Goal: Ask a question

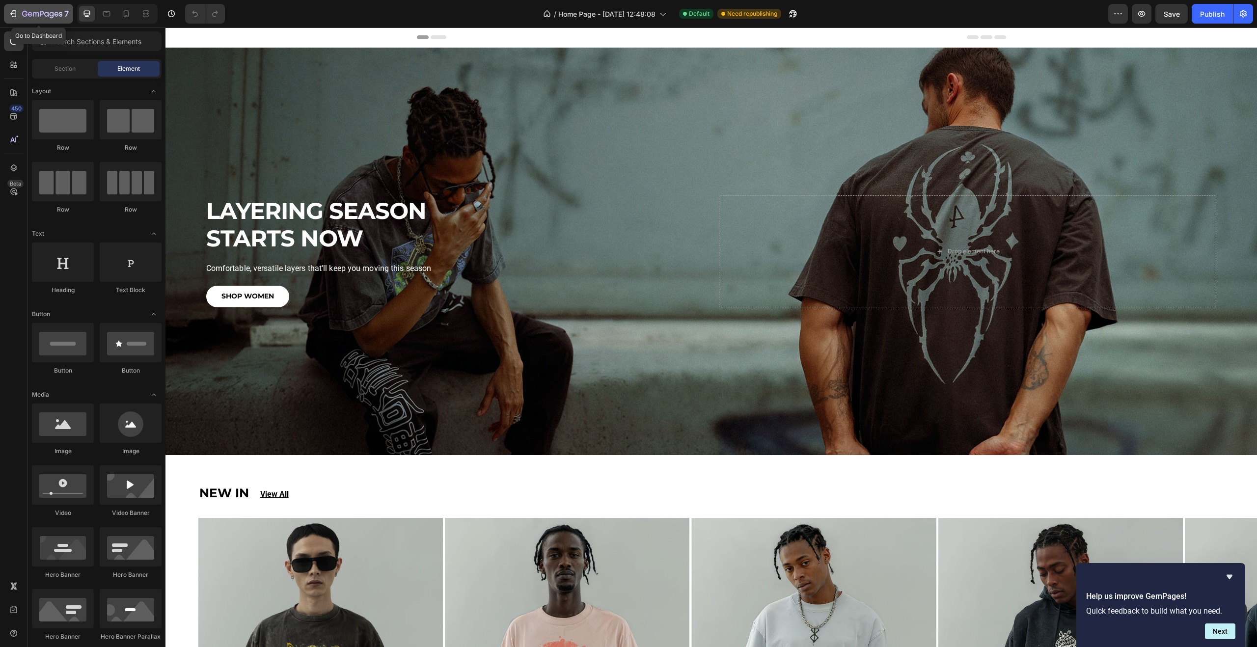
click at [57, 9] on div "7" at bounding box center [45, 14] width 47 height 12
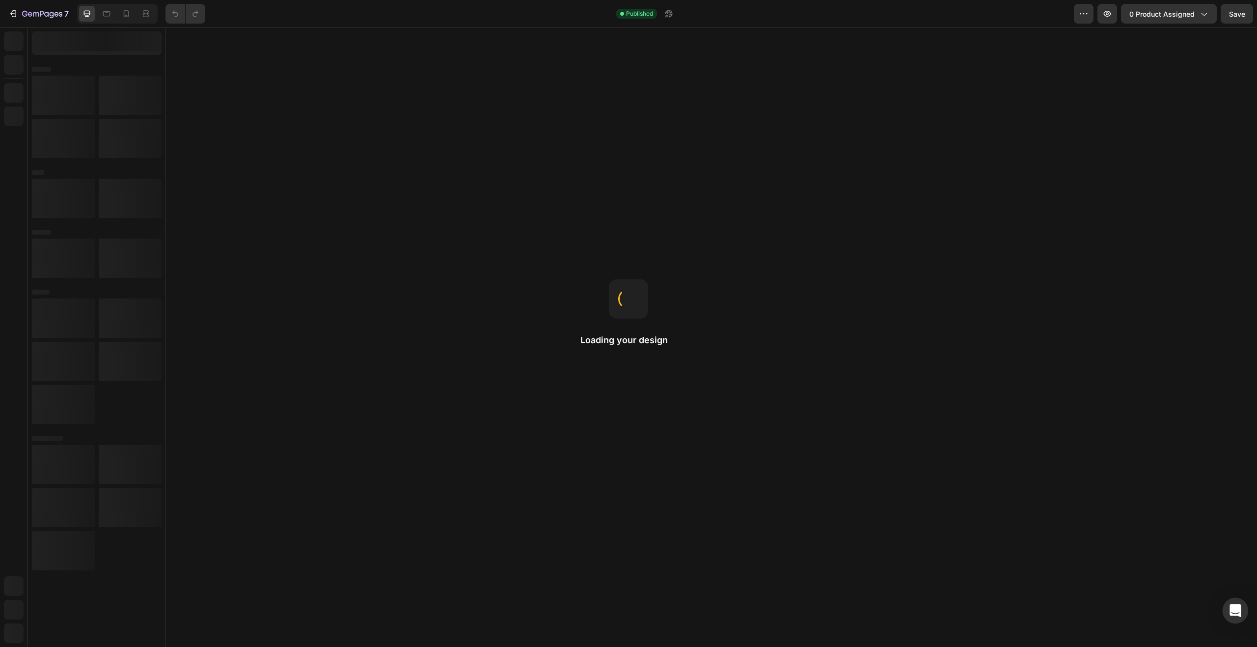
click at [1239, 608] on icon "Open Intercom Messenger" at bounding box center [1235, 611] width 11 height 13
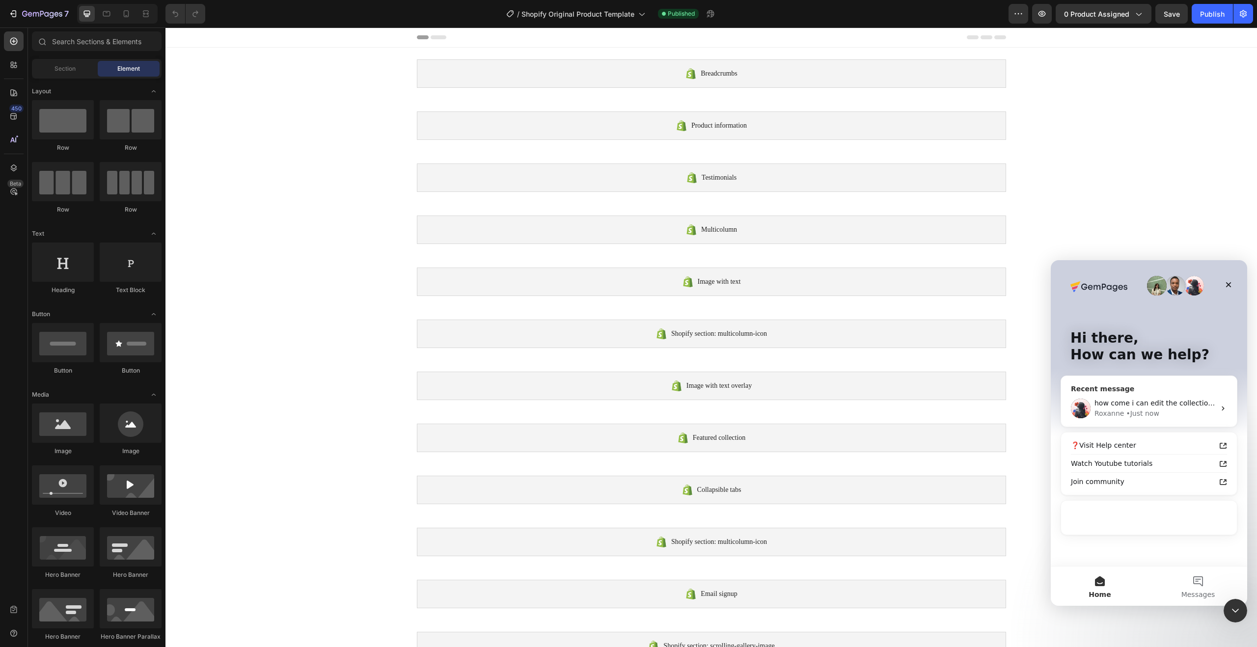
click at [1130, 410] on div "• Just now" at bounding box center [1142, 414] width 33 height 10
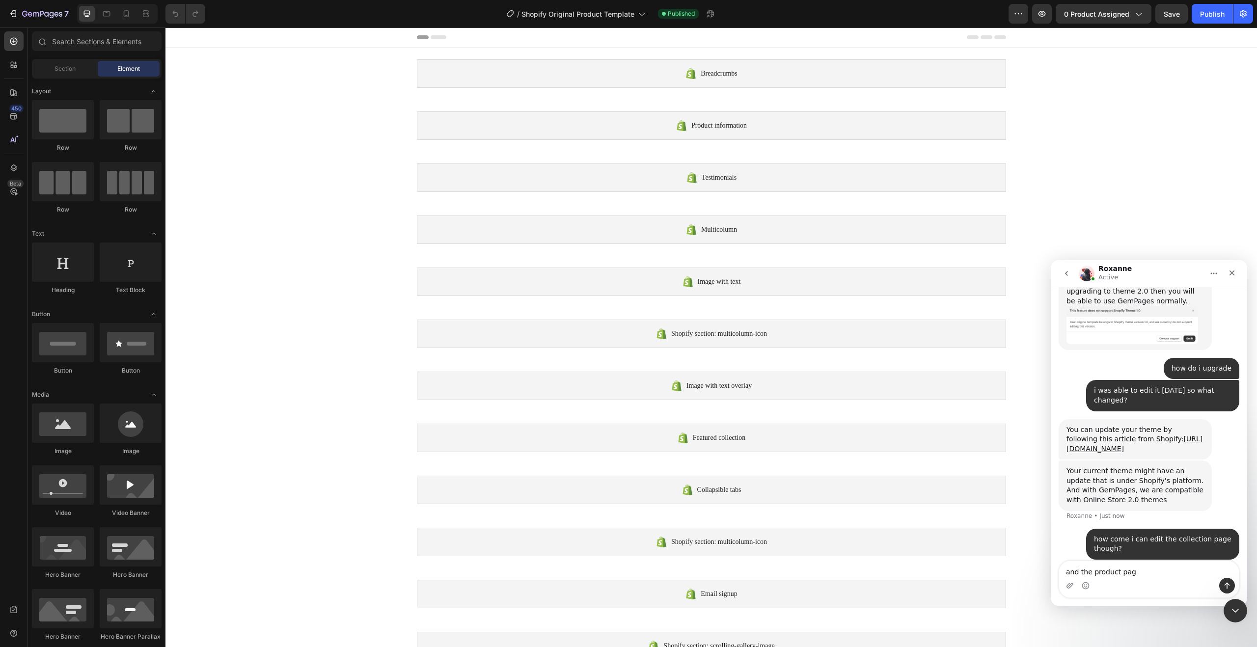
type textarea "and the product page"
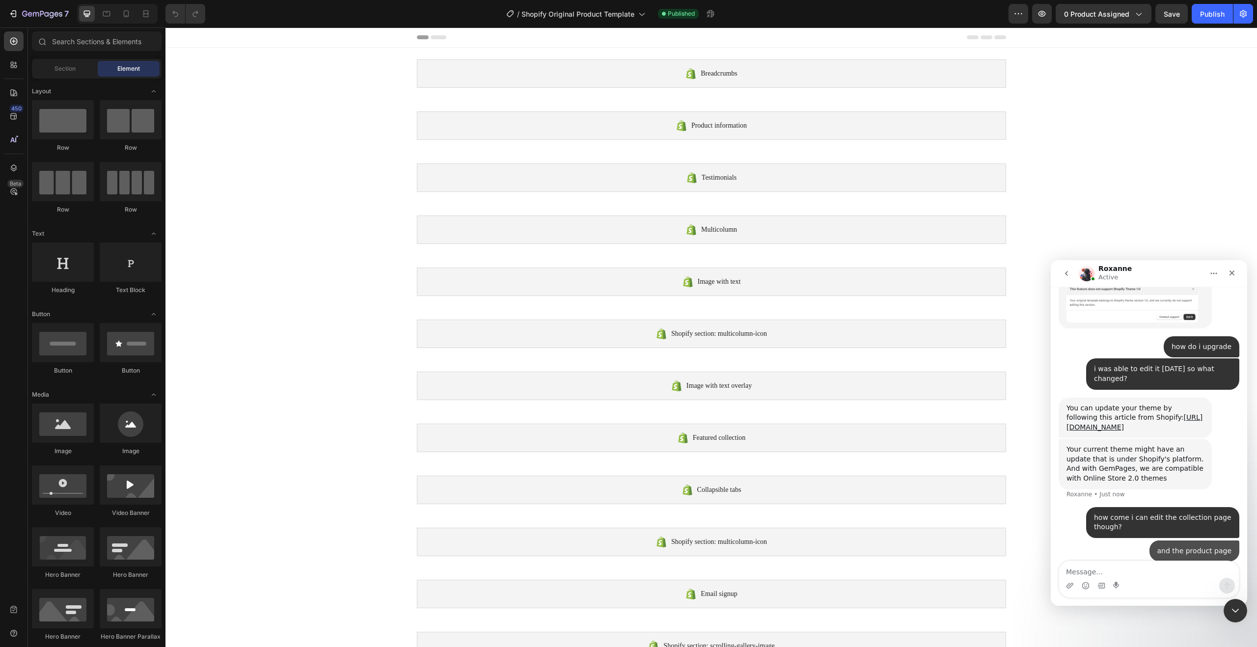
scroll to position [610, 0]
type textarea "o"
type textarea "its just the home page i can not edit"
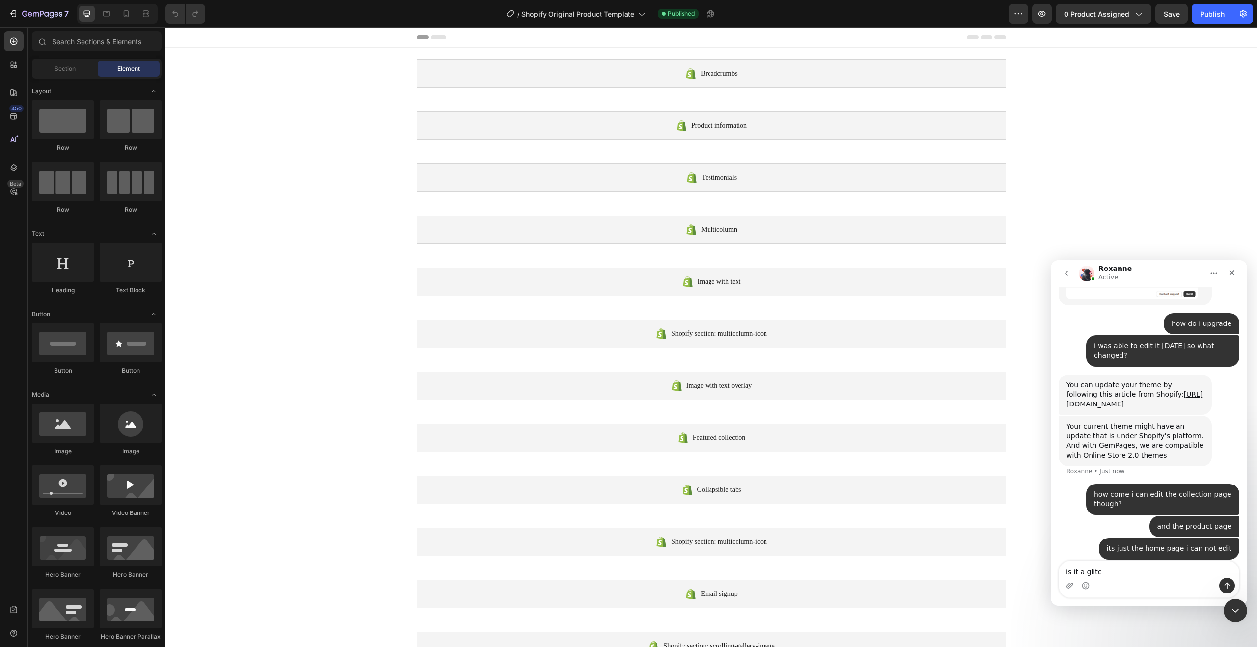
type textarea "is it a glitch"
type textarea "can you help me fix this please"
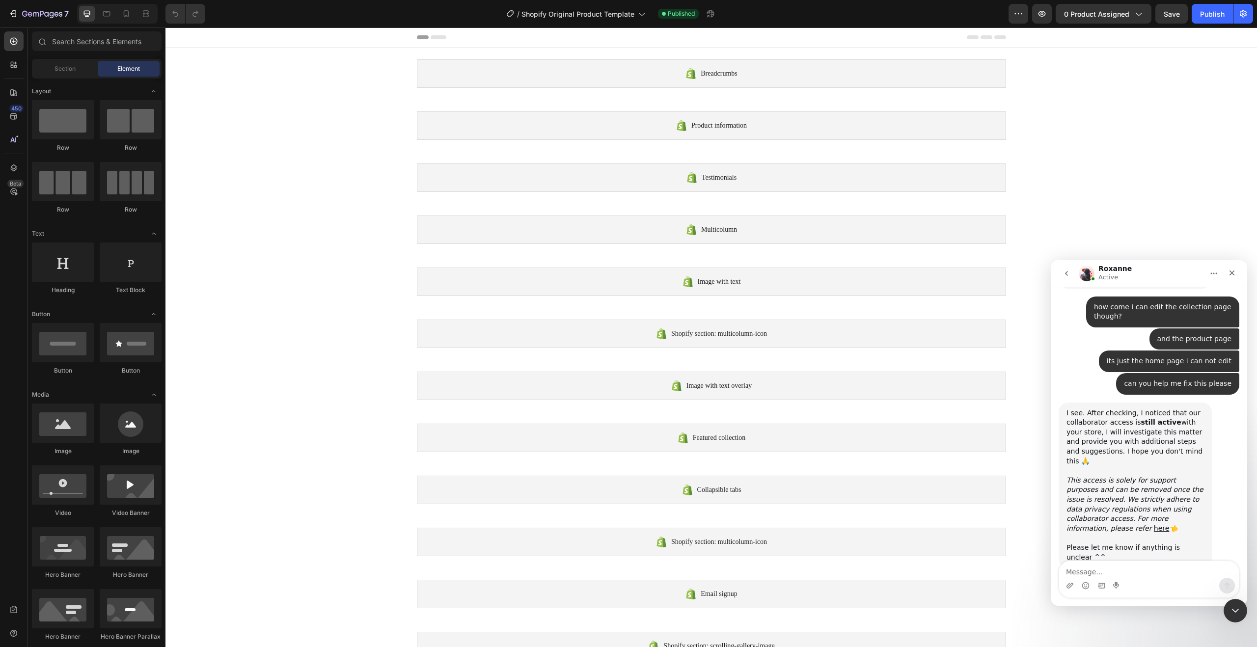
scroll to position [819, 0]
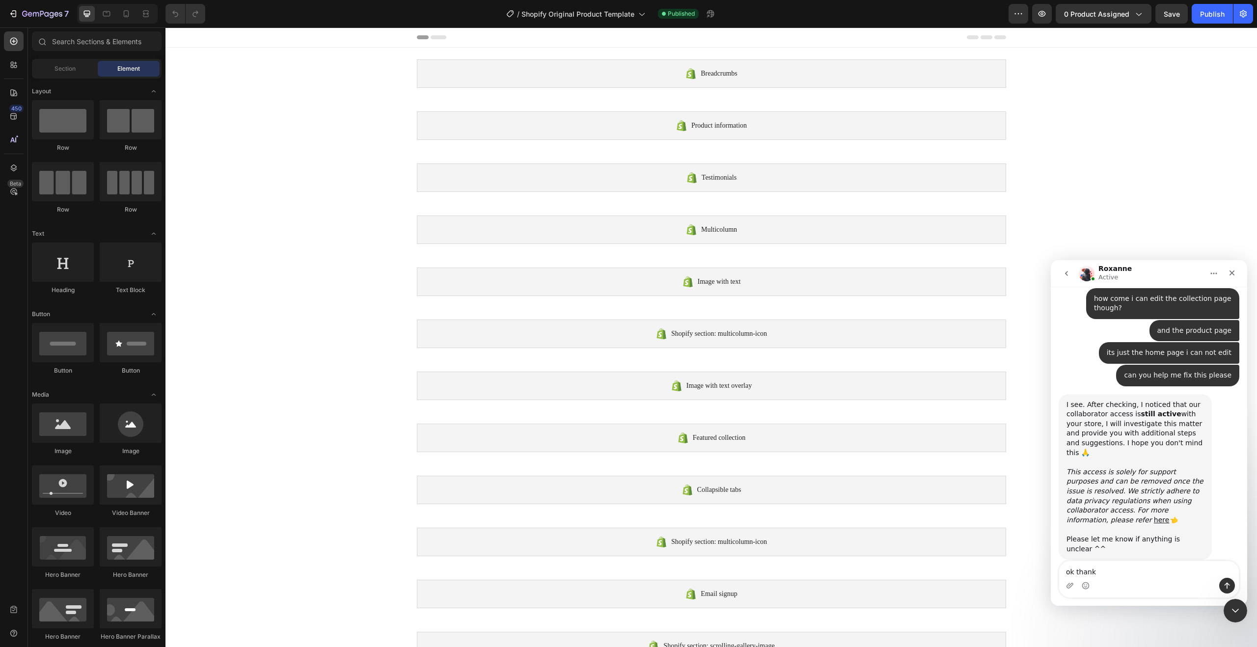
type textarea "ok thanks"
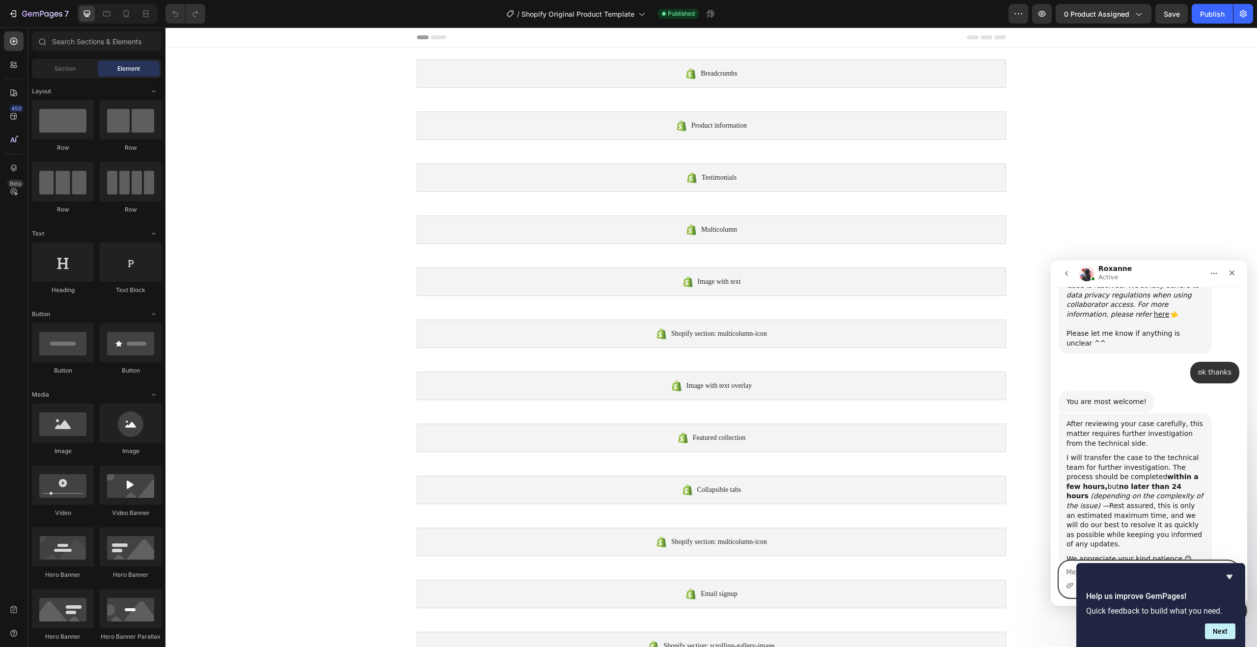
scroll to position [1025, 0]
type textarea "ok"
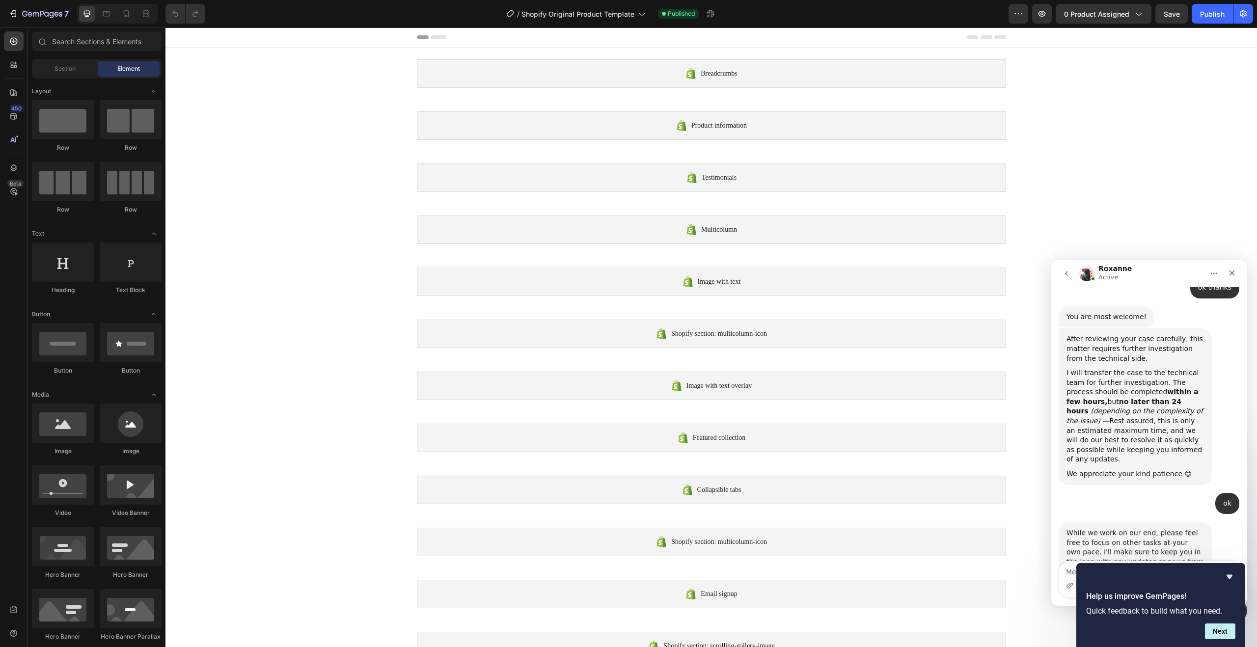
scroll to position [1113, 0]
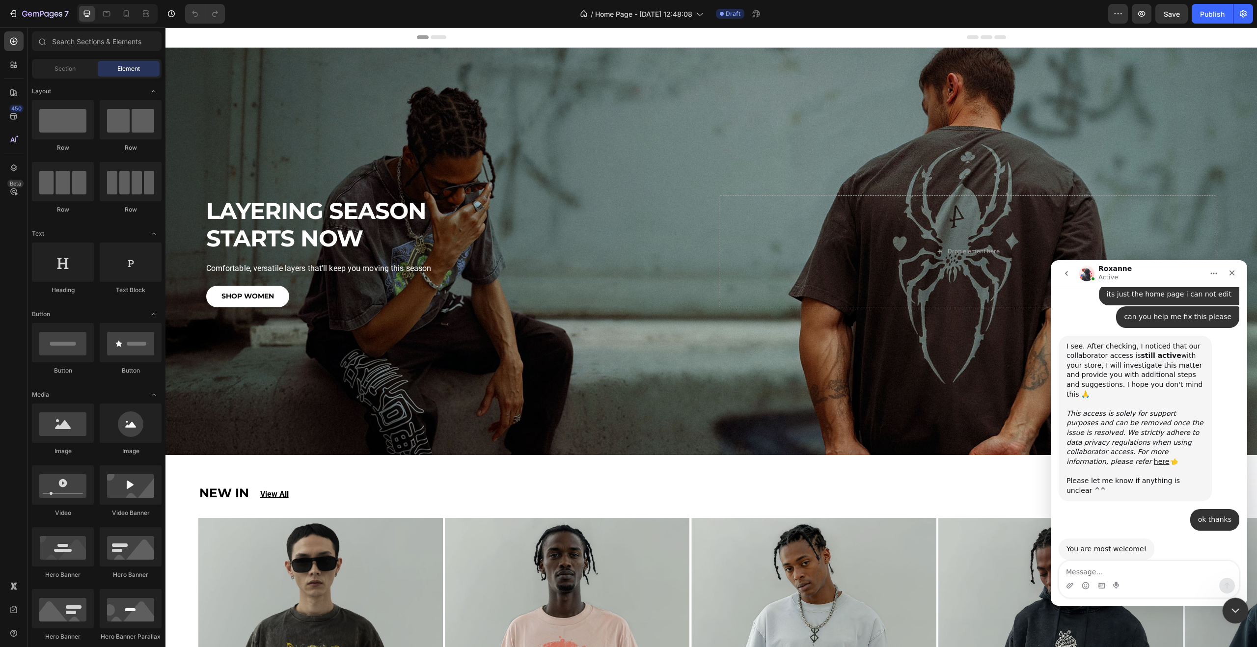
click at [1235, 604] on icon "Close Intercom Messenger" at bounding box center [1234, 610] width 12 height 12
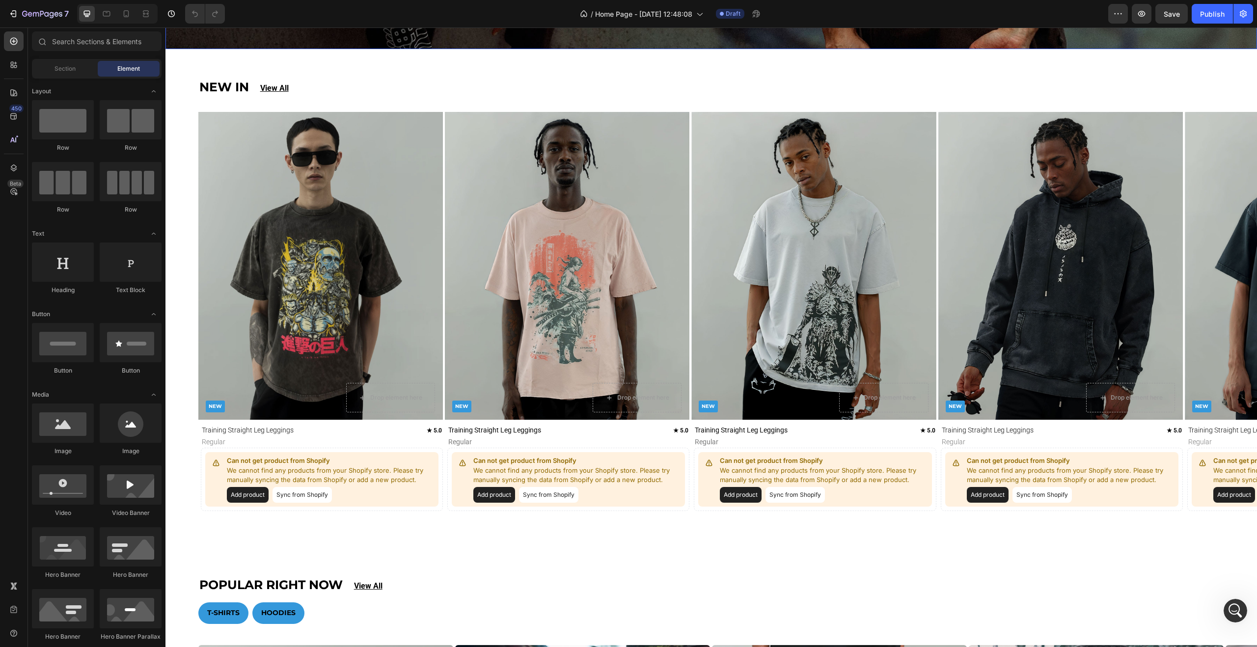
scroll to position [372, 0]
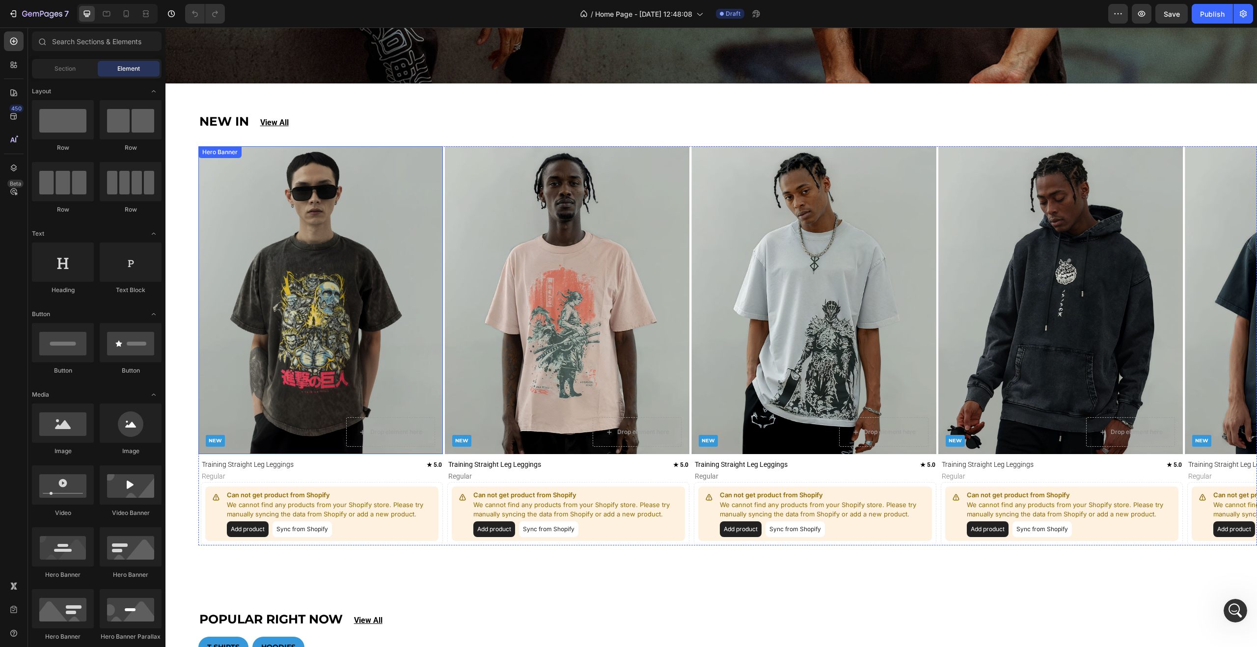
click at [314, 224] on div "Background Image" at bounding box center [320, 300] width 245 height 308
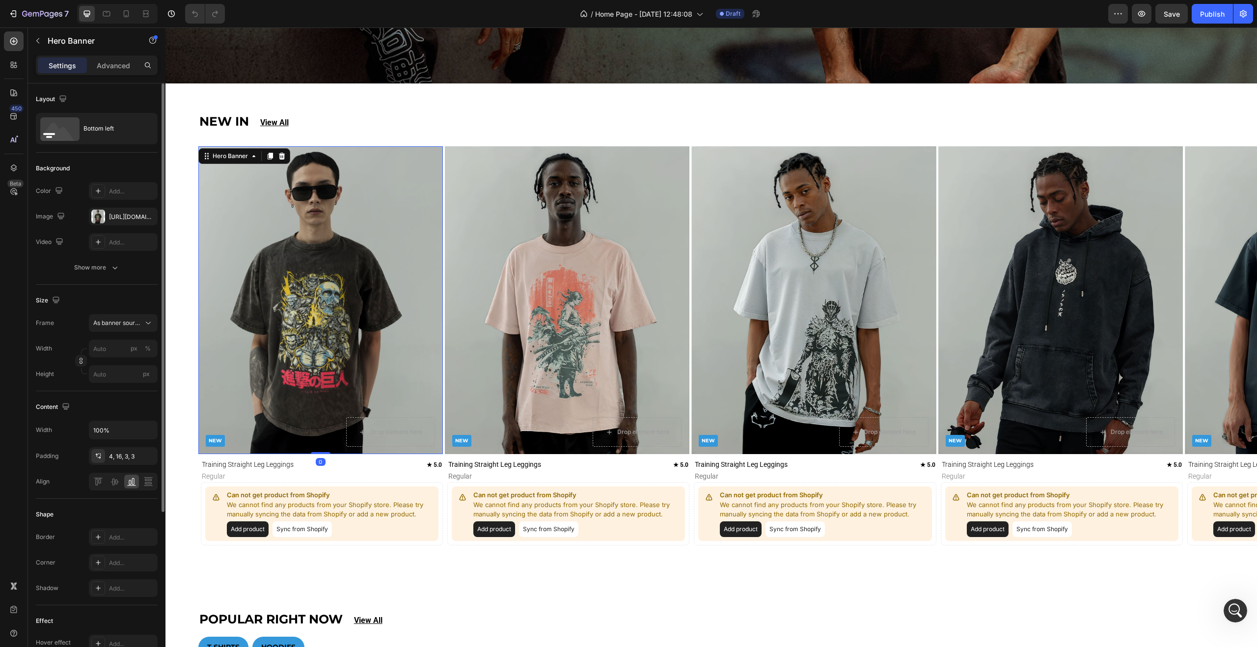
scroll to position [0, 0]
click at [140, 212] on div "[URL][DOMAIN_NAME]" at bounding box center [123, 216] width 69 height 18
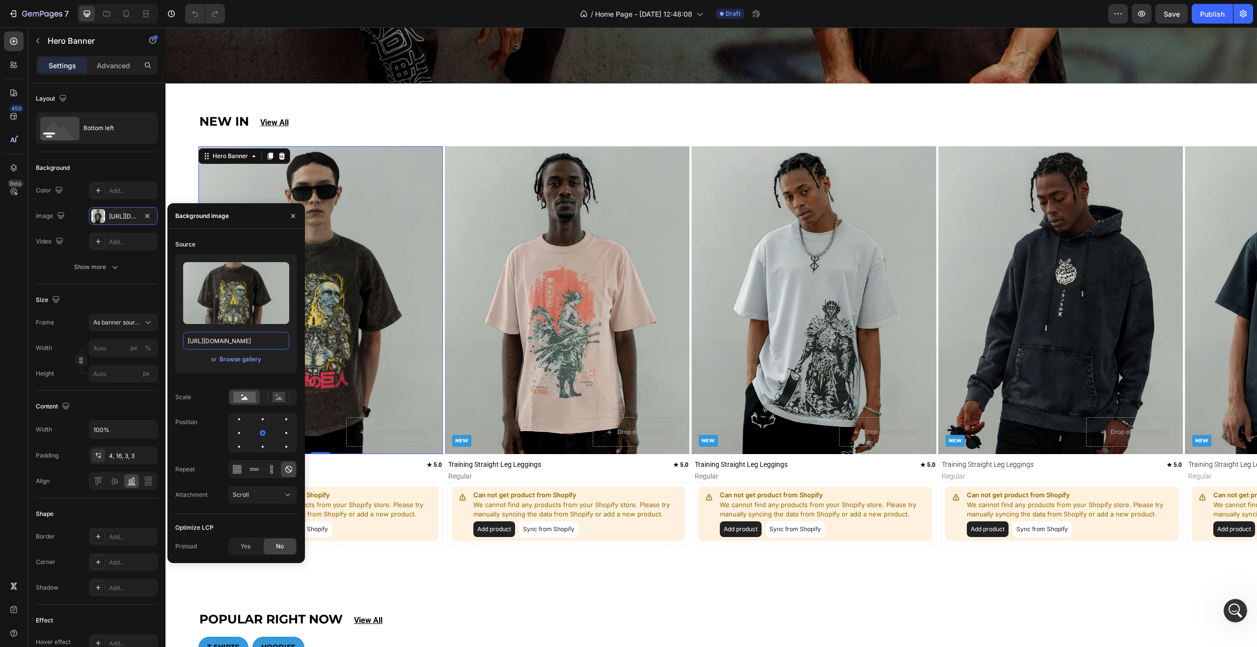
click at [230, 337] on input "[URL][DOMAIN_NAME]" at bounding box center [236, 341] width 106 height 18
